Goal: Check status: Check status

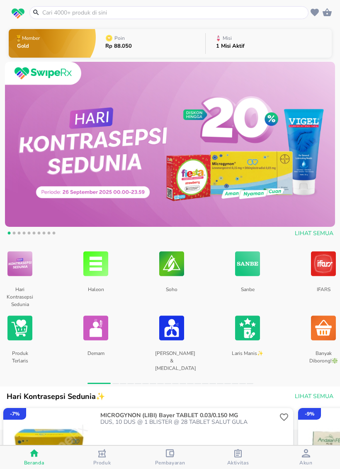
click at [247, 458] on div "Aktivitas" at bounding box center [238, 457] width 22 height 17
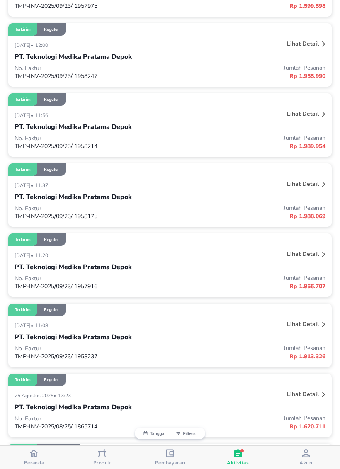
scroll to position [157, 0]
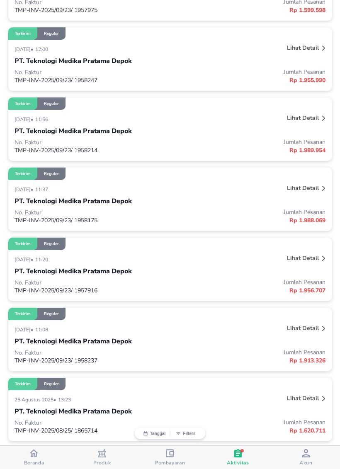
click at [285, 334] on div "Lihat detail" at bounding box center [263, 329] width 130 height 13
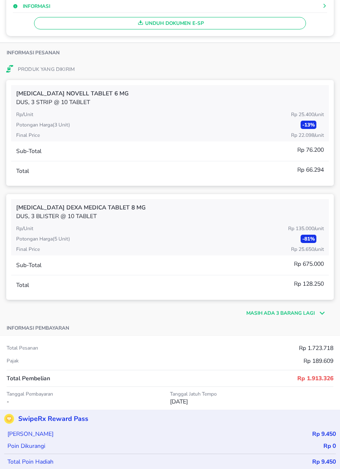
scroll to position [152, 0]
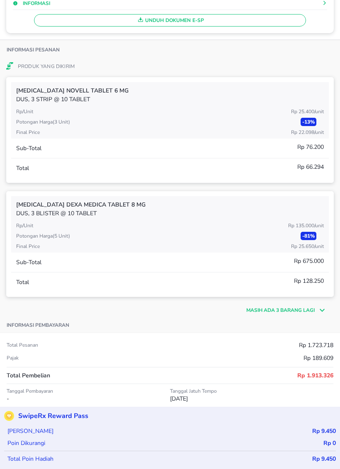
click at [314, 308] on p "Masih ada 3 barang lagi" at bounding box center [280, 309] width 68 height 7
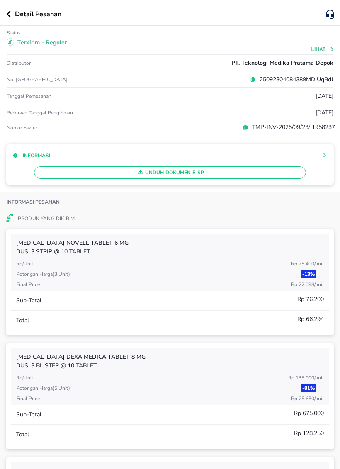
scroll to position [0, 0]
click at [9, 13] on icon "button" at bounding box center [8, 14] width 5 height 7
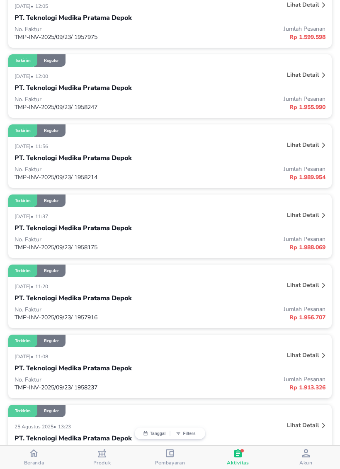
scroll to position [128, 0]
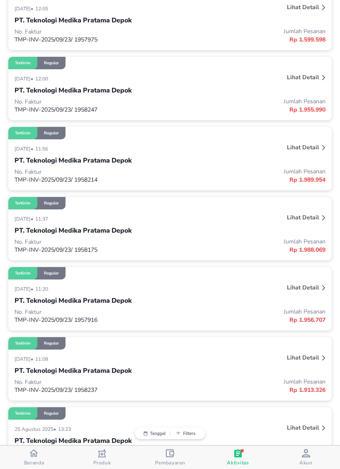
click at [307, 284] on div "Lihat detail" at bounding box center [302, 287] width 35 height 11
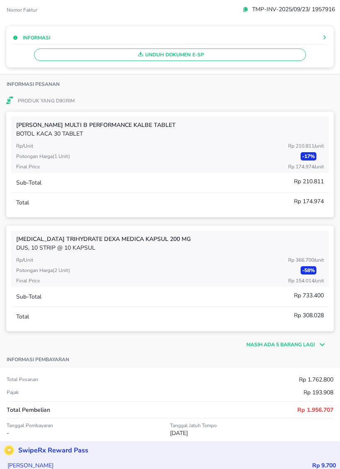
scroll to position [118, 0]
click at [302, 343] on p "Masih ada 5 barang lagi" at bounding box center [280, 343] width 68 height 7
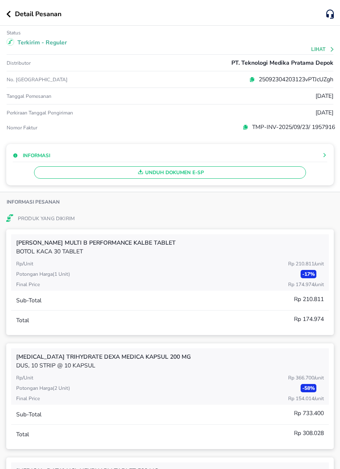
scroll to position [0, 0]
click at [11, 9] on div "Detail Pesanan" at bounding box center [166, 14] width 320 height 10
click at [12, 17] on button "button" at bounding box center [10, 14] width 9 height 7
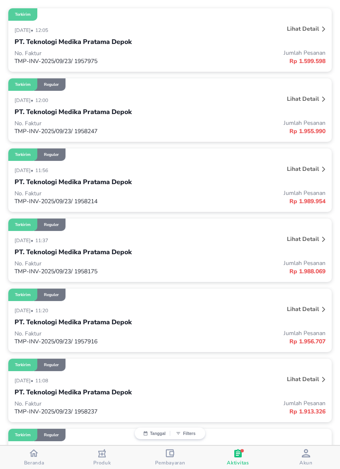
scroll to position [104, 0]
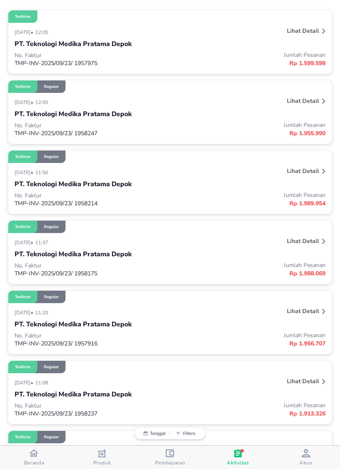
click at [305, 239] on p "Lihat detail" at bounding box center [303, 241] width 32 height 8
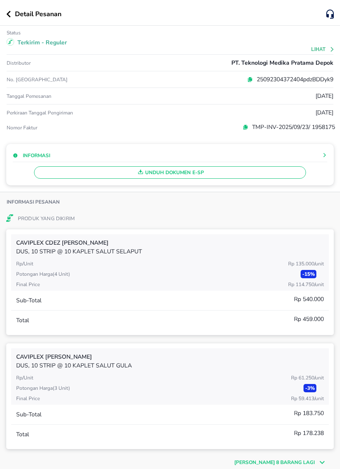
scroll to position [56, 0]
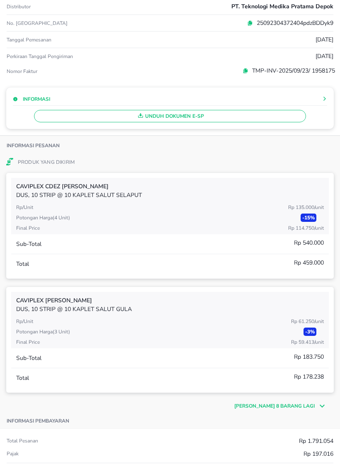
click at [308, 400] on div "[PERSON_NAME] 8 barang lagi" at bounding box center [170, 402] width 328 height 18
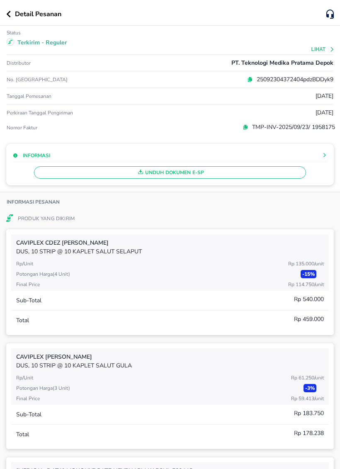
scroll to position [0, 0]
click at [11, 14] on button "button" at bounding box center [10, 14] width 9 height 7
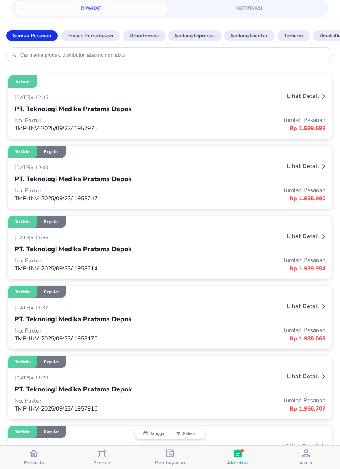
scroll to position [39, 0]
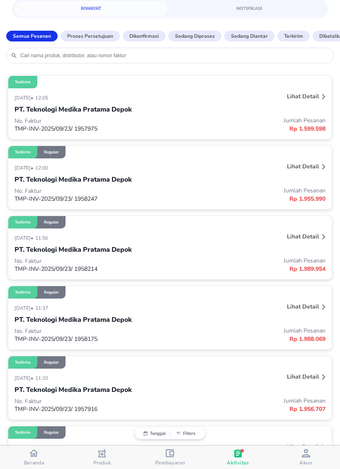
click at [311, 235] on p "Lihat detail" at bounding box center [303, 237] width 32 height 8
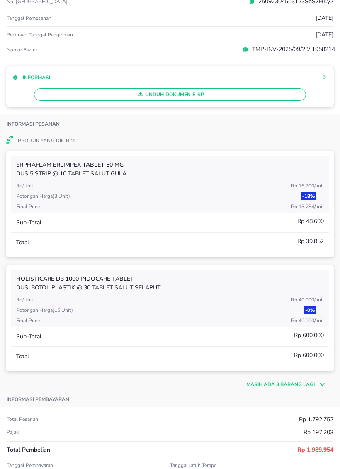
scroll to position [103, 0]
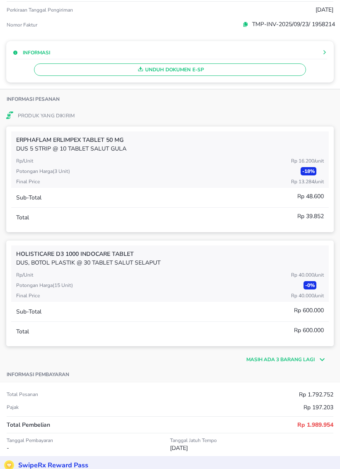
click at [284, 363] on p "Masih ada 3 barang lagi" at bounding box center [280, 359] width 68 height 7
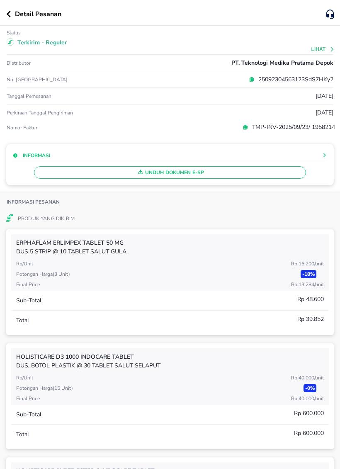
scroll to position [0, 0]
click at [10, 11] on icon "button" at bounding box center [8, 14] width 5 height 7
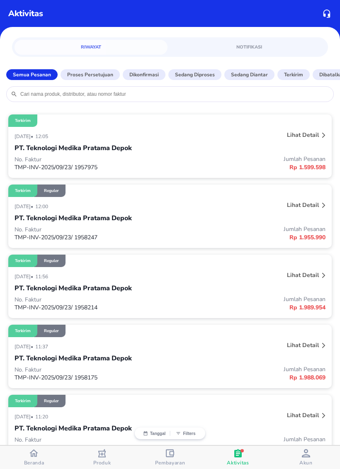
click at [302, 209] on p "Lihat detail" at bounding box center [303, 205] width 32 height 8
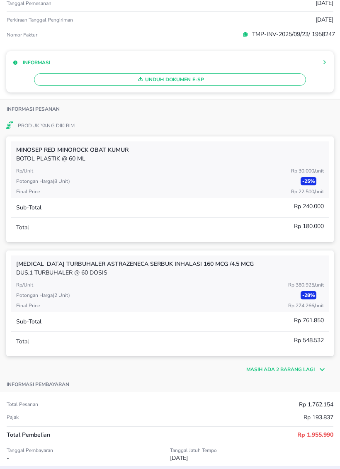
scroll to position [92, 0]
click at [302, 382] on div "Informasi pembayaran" at bounding box center [170, 383] width 340 height 17
click at [313, 367] on div "Masih ada 2 barang lagi" at bounding box center [170, 366] width 328 height 18
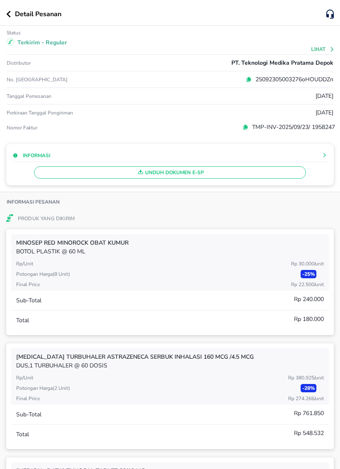
scroll to position [0, 0]
click at [6, 15] on icon "button" at bounding box center [8, 14] width 5 height 7
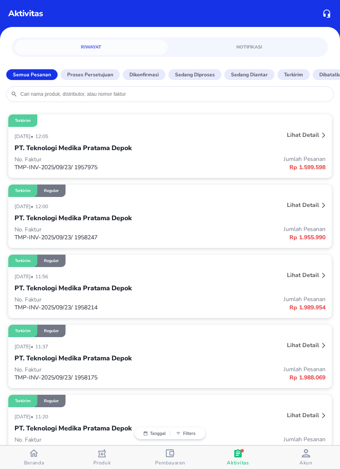
click at [306, 148] on div "PT. Teknologi Medika Pratama Depok" at bounding box center [170, 148] width 311 height 14
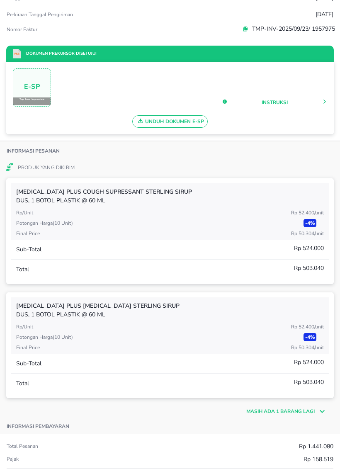
scroll to position [128, 0]
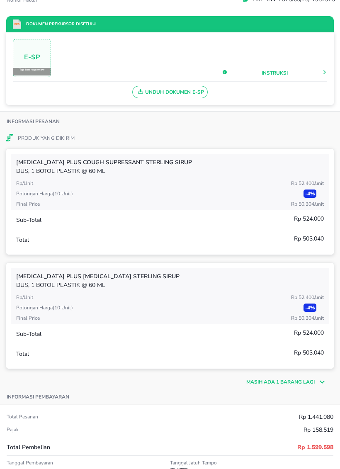
click at [307, 385] on p "Masih ada 1 barang lagi" at bounding box center [280, 381] width 68 height 7
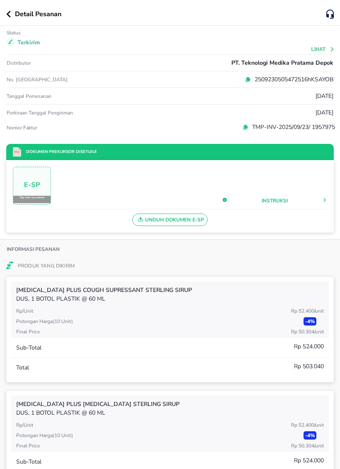
scroll to position [0, 0]
click at [10, 21] on div "Detail Pesanan" at bounding box center [170, 13] width 340 height 26
click at [12, 11] on button "button" at bounding box center [10, 14] width 9 height 7
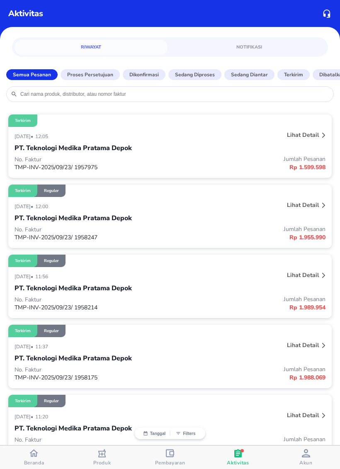
click at [306, 458] on div "button" at bounding box center [306, 454] width 8 height 10
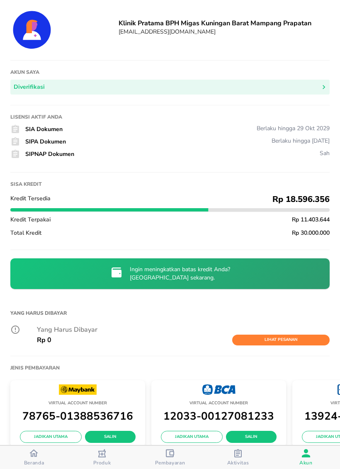
click at [236, 461] on span "Aktivitas" at bounding box center [238, 463] width 22 height 7
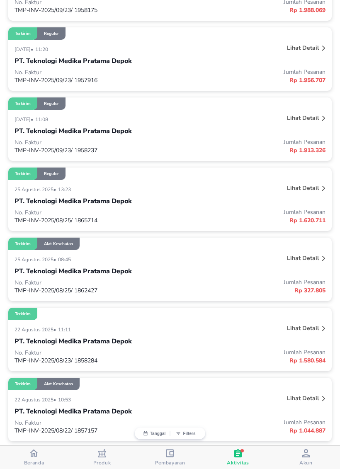
scroll to position [368, 0]
